Goal: Task Accomplishment & Management: Manage account settings

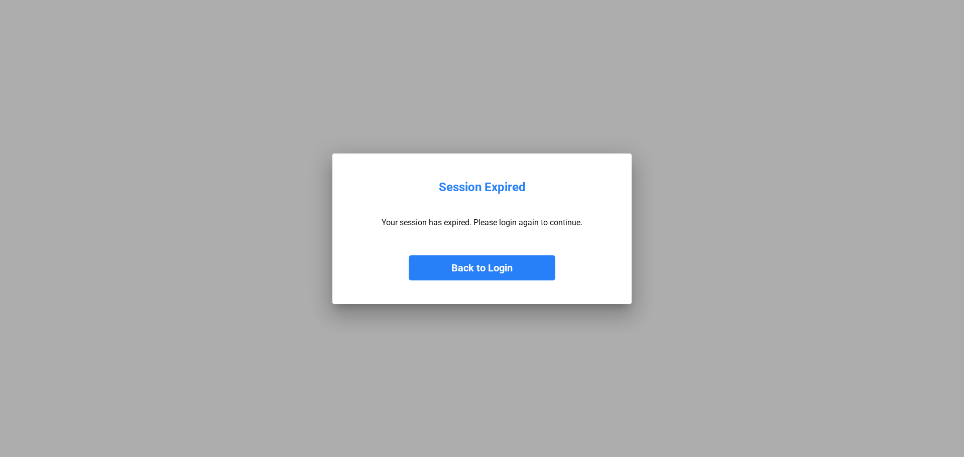
drag, startPoint x: 482, startPoint y: 260, endPoint x: 426, endPoint y: 225, distance: 66.2
click at [482, 260] on button "Back to Login" at bounding box center [482, 268] width 147 height 25
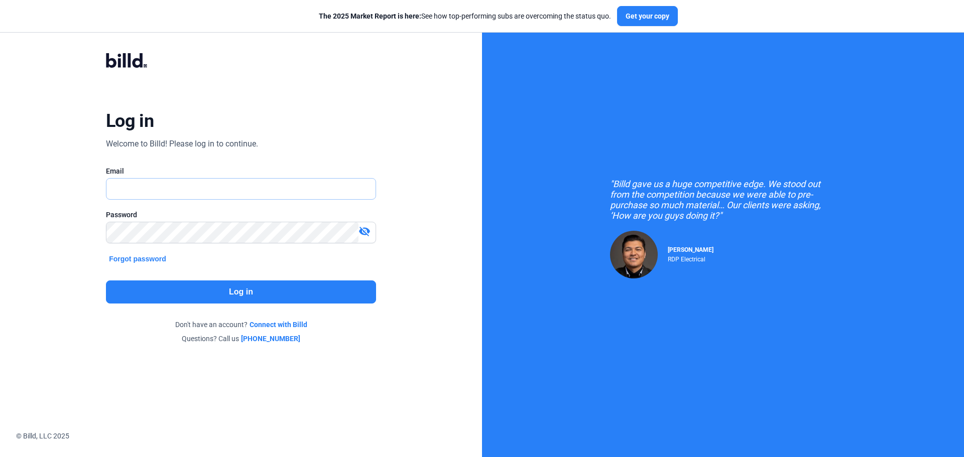
type input "[PERSON_NAME][EMAIL_ADDRESS][DOMAIN_NAME]"
click at [244, 290] on button "Log in" at bounding box center [241, 292] width 270 height 23
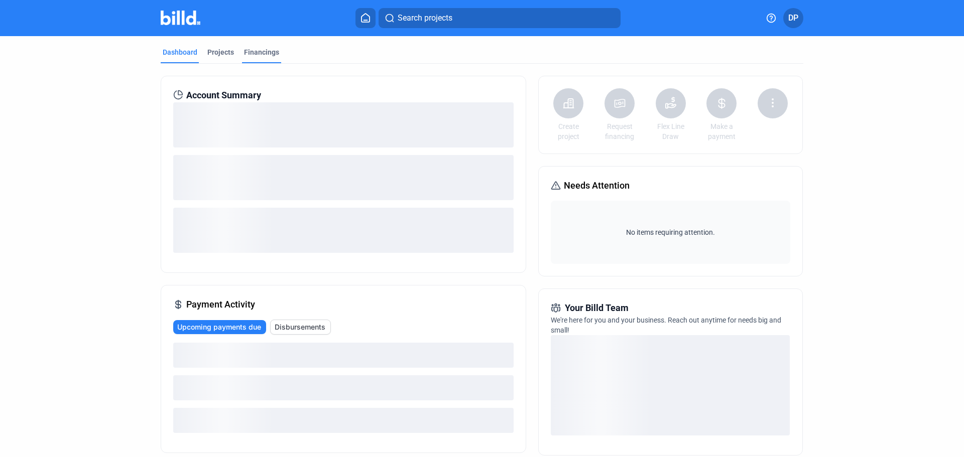
click at [263, 53] on div "Financings" at bounding box center [261, 52] width 35 height 10
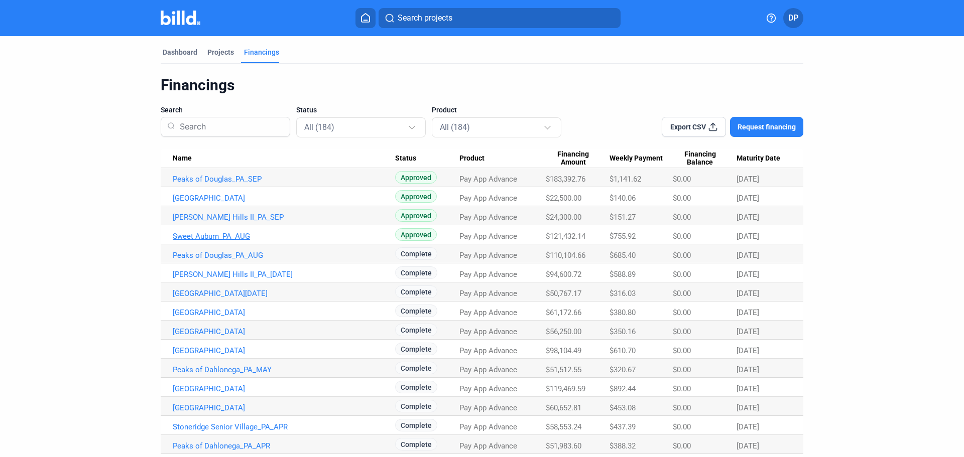
click at [209, 237] on link "Sweet Auburn_PA_AUG" at bounding box center [284, 236] width 222 height 9
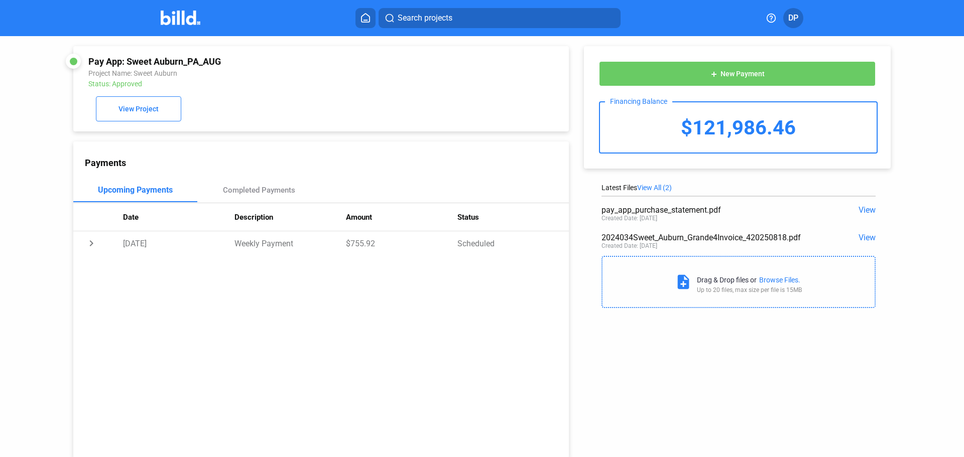
click at [740, 68] on button "add New Payment" at bounding box center [737, 73] width 277 height 25
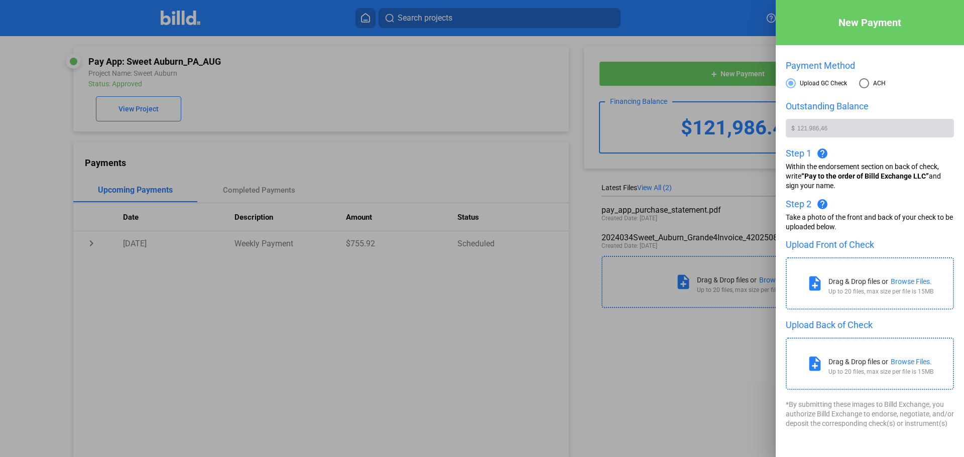
click at [863, 84] on span at bounding box center [864, 83] width 10 height 10
click at [863, 84] on input "ACH" at bounding box center [864, 83] width 10 height 10
radio input "true"
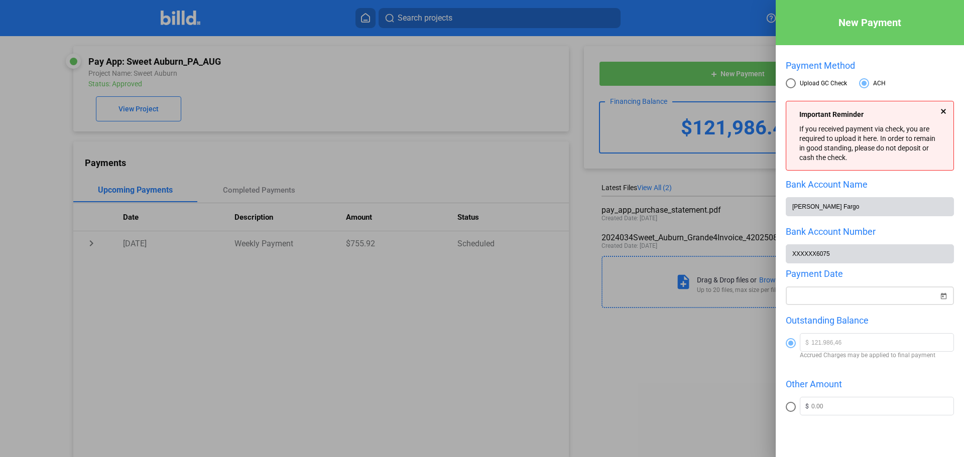
click at [827, 296] on div "New Payment Payment Method Upload GC Check ACH Important Reminder If you receiv…" at bounding box center [482, 228] width 964 height 457
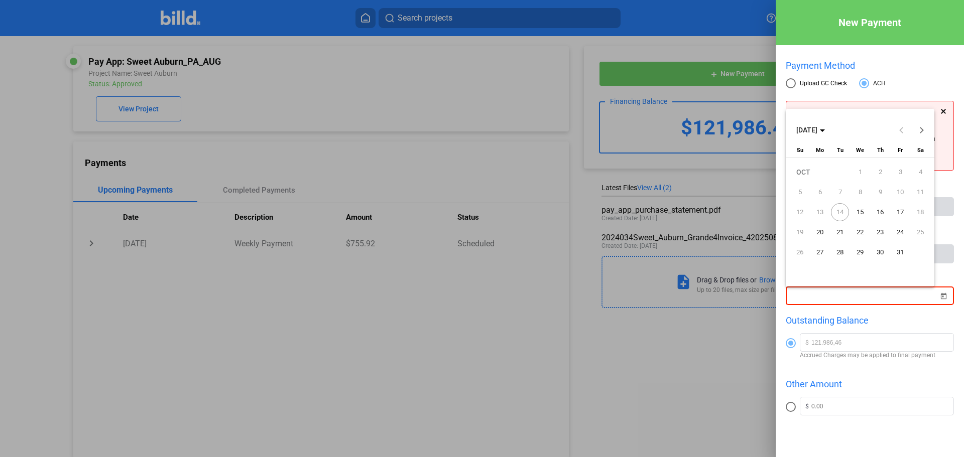
click at [856, 211] on span "15" at bounding box center [860, 212] width 18 height 18
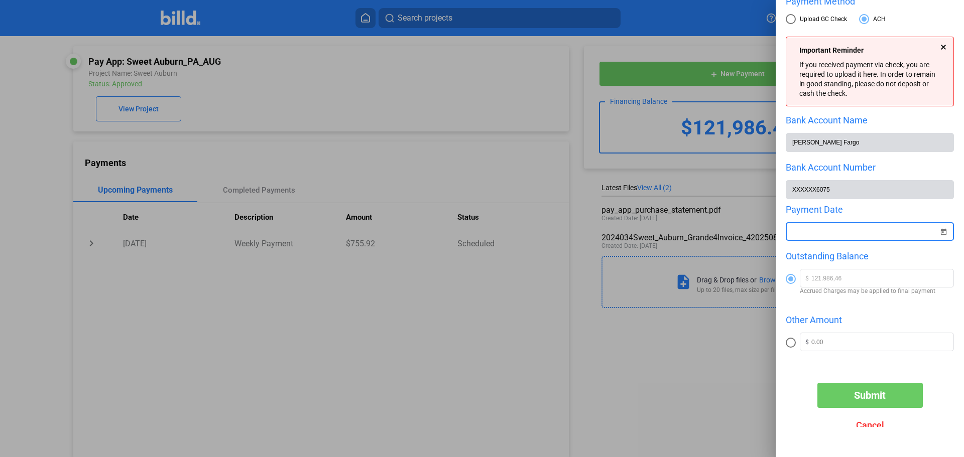
scroll to position [79, 0]
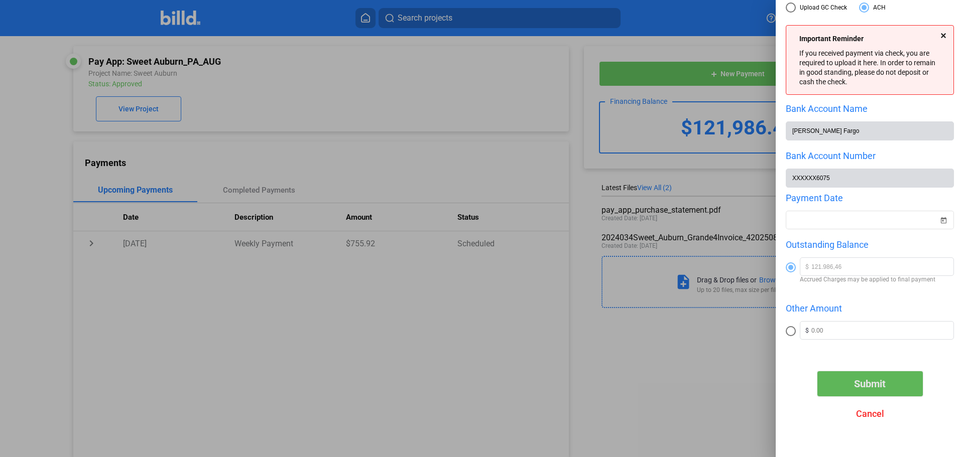
click at [870, 389] on span "Submit" at bounding box center [870, 384] width 32 height 12
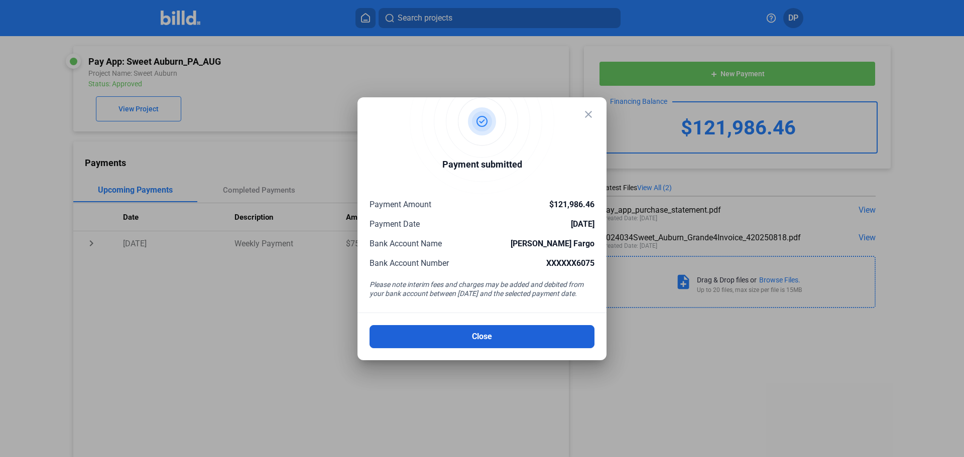
click at [506, 337] on button "Close" at bounding box center [481, 336] width 225 height 23
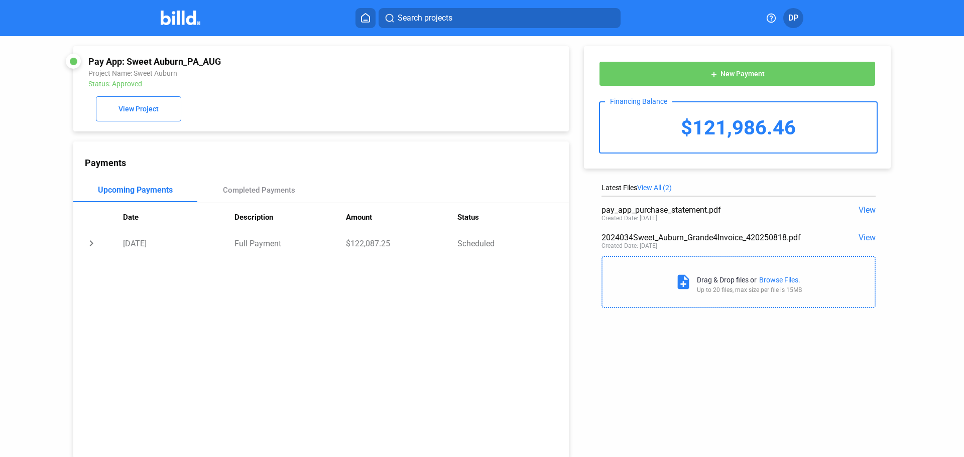
click at [367, 19] on icon at bounding box center [365, 18] width 10 height 10
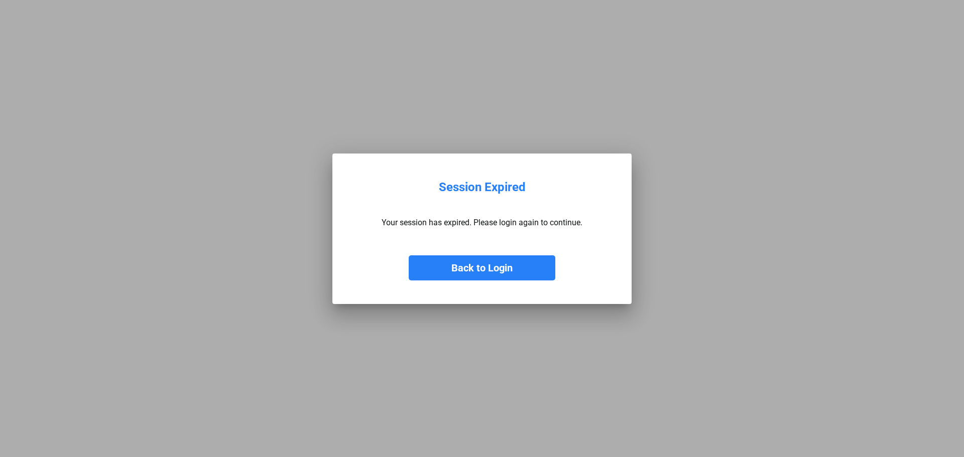
click at [526, 265] on button "Back to Login" at bounding box center [482, 268] width 147 height 25
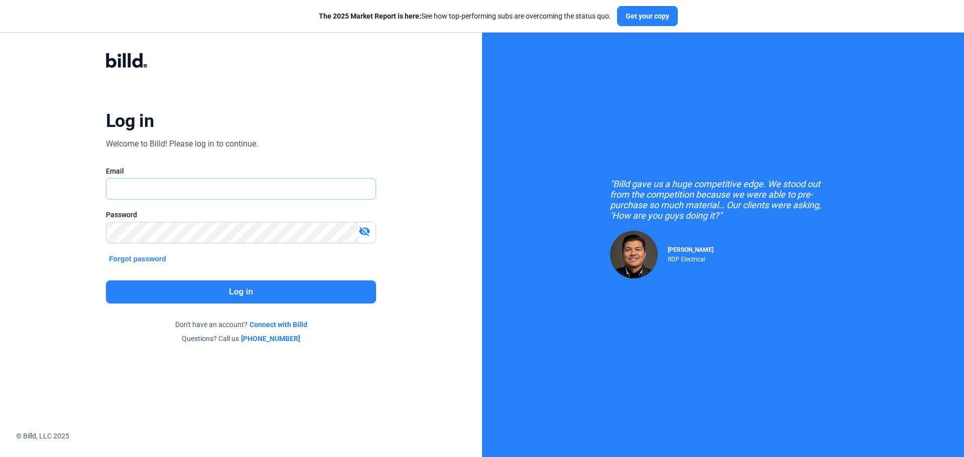
type input "[PERSON_NAME][EMAIL_ADDRESS][DOMAIN_NAME]"
click at [230, 287] on button "Log in" at bounding box center [241, 292] width 270 height 23
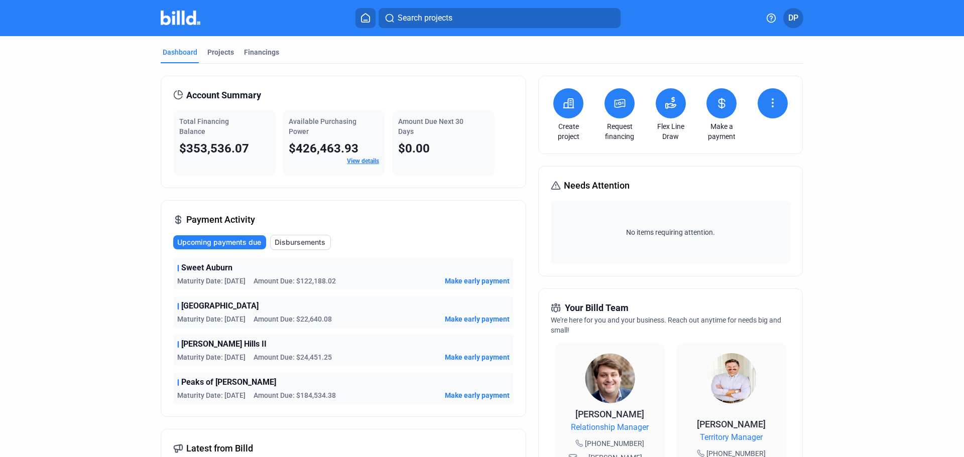
click at [667, 102] on icon at bounding box center [671, 103] width 12 height 12
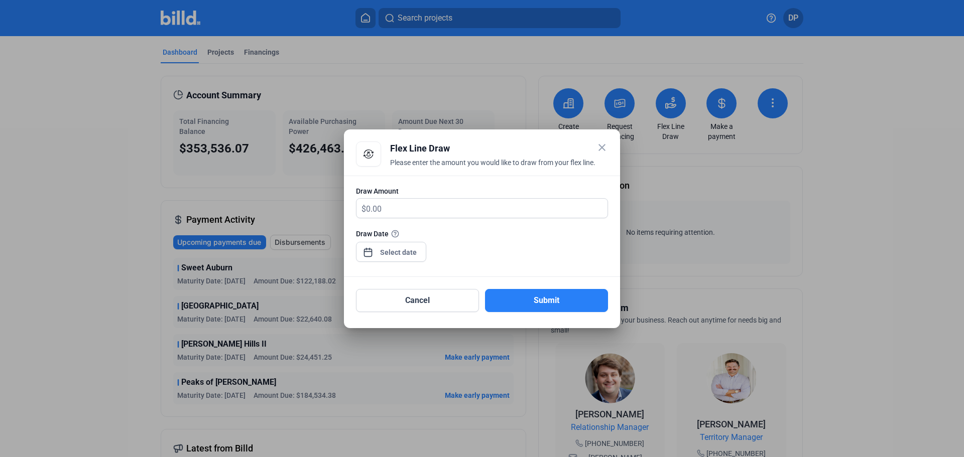
click at [601, 153] on mat-icon "close" at bounding box center [602, 148] width 12 height 12
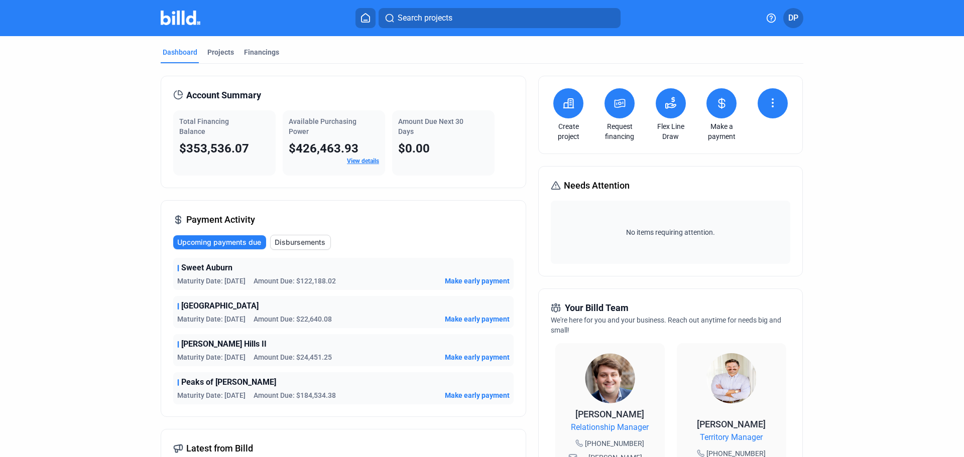
click at [768, 104] on icon at bounding box center [773, 103] width 12 height 12
click at [865, 130] on div at bounding box center [482, 228] width 964 height 457
click at [671, 106] on icon at bounding box center [671, 103] width 12 height 12
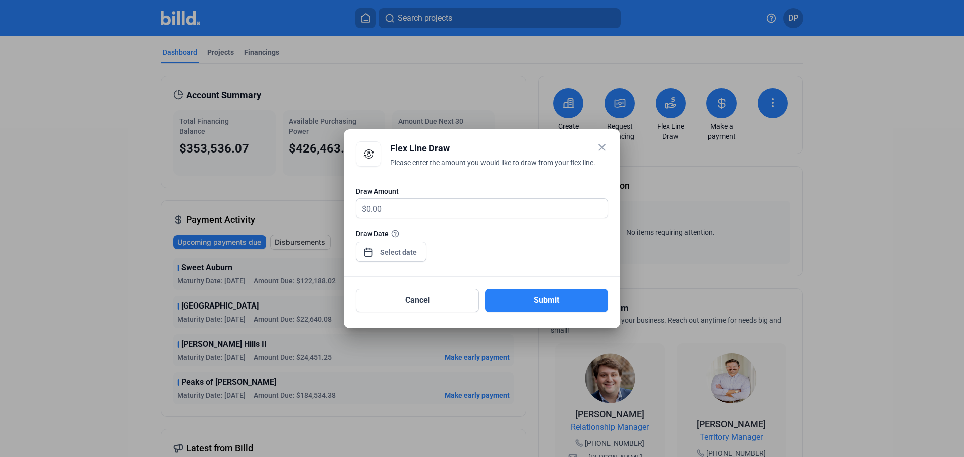
click at [598, 150] on mat-icon "close" at bounding box center [602, 148] width 12 height 12
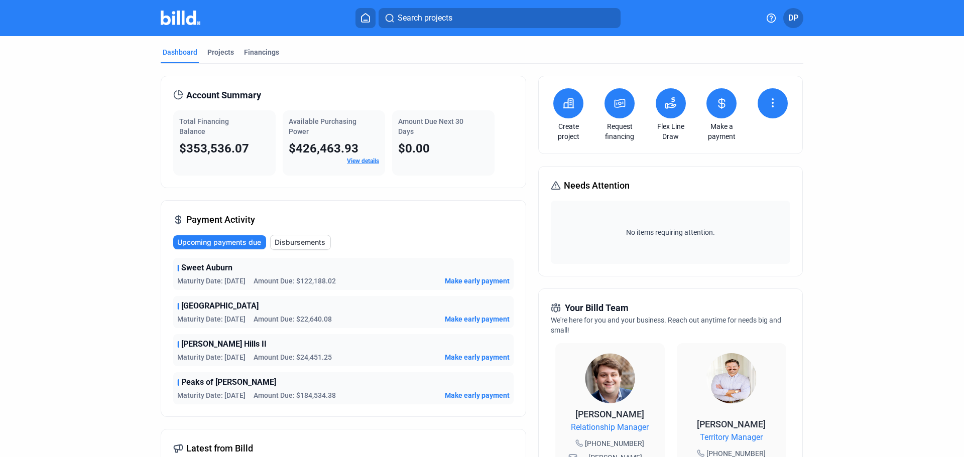
click at [272, 47] on mat-tab-group "Dashboard Projects Financings Account Summary Total Financing Balance $353,536.…" at bounding box center [482, 383] width 643 height 694
click at [262, 52] on div "Financings" at bounding box center [261, 52] width 35 height 10
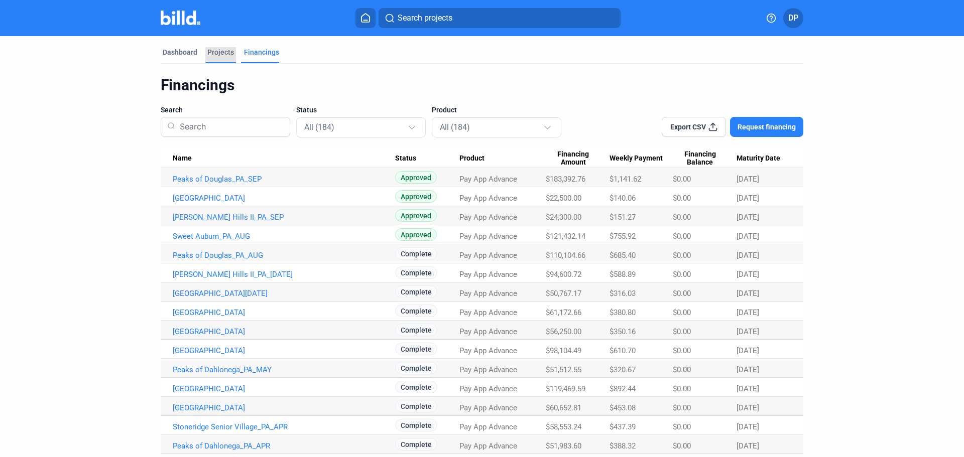
click at [219, 54] on div "Projects" at bounding box center [220, 52] width 27 height 10
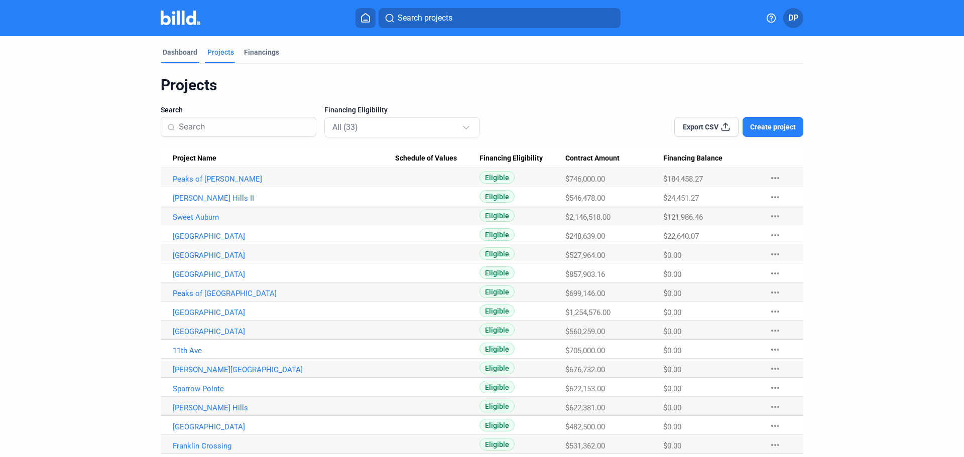
click at [179, 52] on div "Dashboard" at bounding box center [180, 52] width 35 height 10
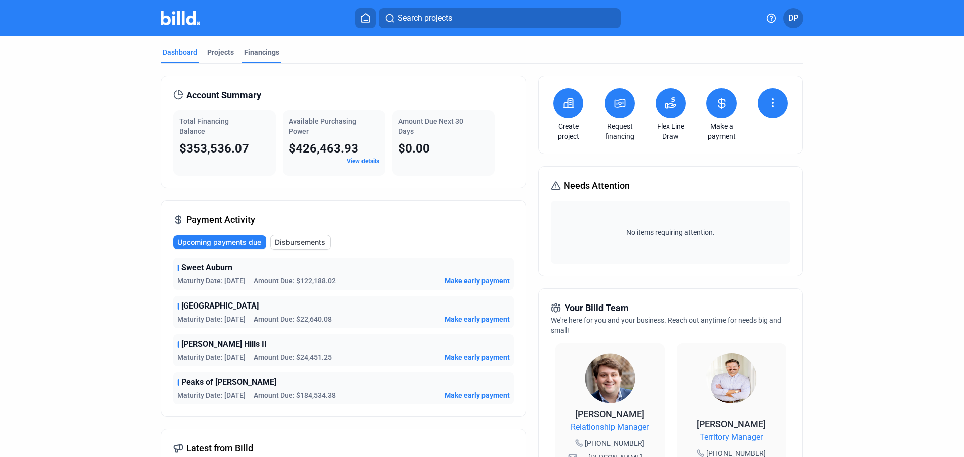
click at [250, 53] on div "Financings" at bounding box center [261, 52] width 35 height 10
